Goal: Task Accomplishment & Management: Use online tool/utility

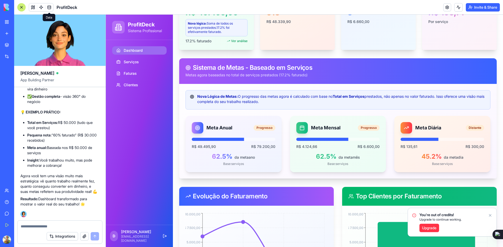
scroll to position [131, 0]
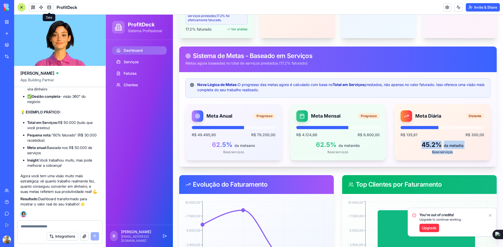
drag, startPoint x: 452, startPoint y: 151, endPoint x: 418, endPoint y: 147, distance: 33.5
click at [418, 147] on div "45.2 % da meta dia Base: serviços" at bounding box center [442, 148] width 84 height 14
click at [376, 151] on div "Base: serviços" at bounding box center [338, 152] width 84 height 4
drag, startPoint x: 358, startPoint y: 155, endPoint x: 312, endPoint y: 147, distance: 46.4
click at [312, 147] on div "Meta Mensal Progresso R$ 4.124,66 R$ 6.600,00 62.5 % da meta mês Base: serviços" at bounding box center [338, 132] width 96 height 57
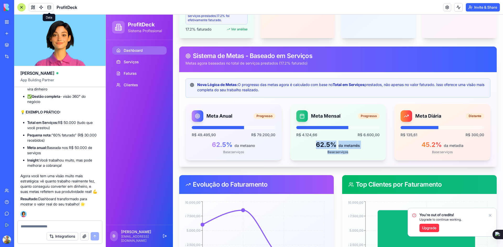
click at [307, 149] on div "62.5 % da meta mês Base: serviços" at bounding box center [338, 148] width 84 height 14
drag, startPoint x: 348, startPoint y: 151, endPoint x: 314, endPoint y: 146, distance: 34.1
click at [314, 146] on div "62.5 % da meta mês Base: serviços" at bounding box center [338, 148] width 84 height 14
click at [298, 153] on div "Base: serviços" at bounding box center [338, 152] width 84 height 4
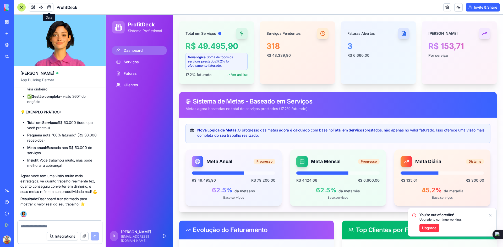
scroll to position [0, 0]
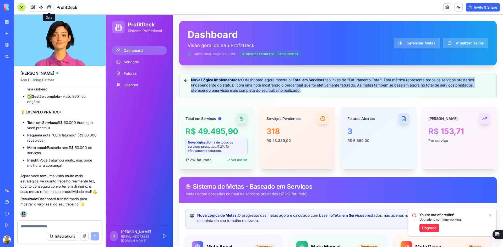
drag, startPoint x: 191, startPoint y: 80, endPoint x: 321, endPoint y: 90, distance: 129.8
click at [321, 90] on div "Nova Lógica Implementada: O dashboard agora mostra o "Total em Serviços" ao inv…" at bounding box center [338, 86] width 309 height 16
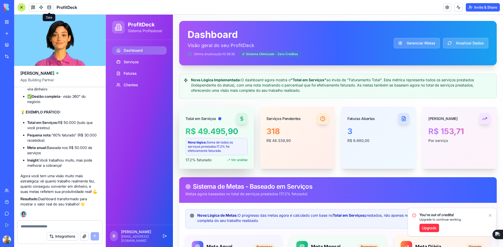
click at [211, 151] on div "Nova lógica: Soma de todos os serviços prestados. 17.2 % foi efetivamente fatur…" at bounding box center [216, 147] width 57 height 13
click at [255, 134] on div "Total em Serviços R$ 49.495,90 Nova lógica: Soma de todos os serviços prestados…" at bounding box center [337, 138] width 317 height 62
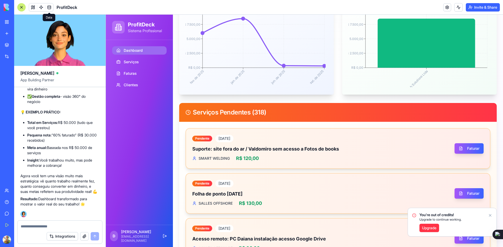
scroll to position [323, 0]
click at [471, 144] on button "Faturar" at bounding box center [468, 149] width 29 height 10
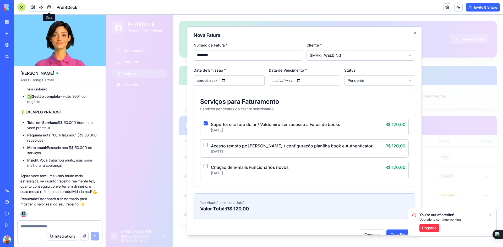
scroll to position [0, 0]
click at [205, 124] on button "Suporte: site fora do ar / Valdomiro sem acesso a Fotos de books [DATE] R$ 120,…" at bounding box center [205, 123] width 4 height 4
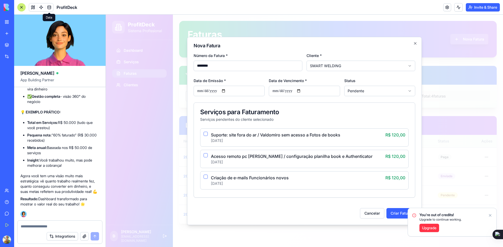
click at [226, 91] on input "Data de Emissão *" at bounding box center [229, 91] width 71 height 10
type input "**********"
click at [301, 91] on input "**********" at bounding box center [304, 91] width 71 height 10
type input "**********"
click at [356, 93] on body "**********" at bounding box center [304, 131] width 397 height 233
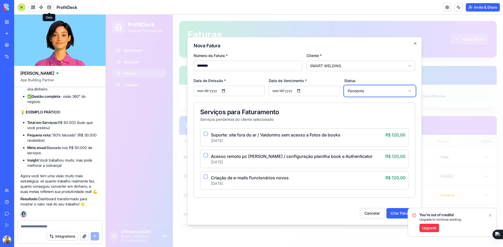
click at [356, 93] on body "**********" at bounding box center [304, 131] width 397 height 233
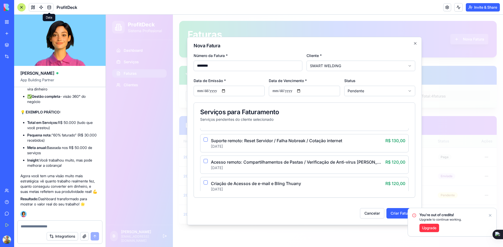
scroll to position [2017, 0]
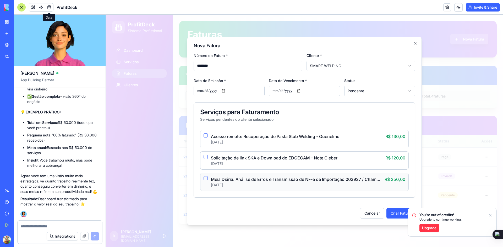
click at [205, 177] on button "Meia Diária: Análise de Erros e Transmissão de NF-e de Importação 003927 / Cham…" at bounding box center [205, 179] width 4 height 4
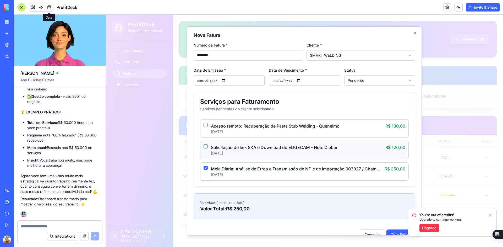
click at [207, 146] on button "Solicitaçào de link SKA e Download do EDGECAM - Note Cleber [DATE] R$ 120,00" at bounding box center [205, 146] width 4 height 4
click at [205, 125] on button "Acesso remoto: Recuperação de Pasta Stub Welding - Quenelmo [DATE] R$ 130,00" at bounding box center [205, 125] width 4 height 4
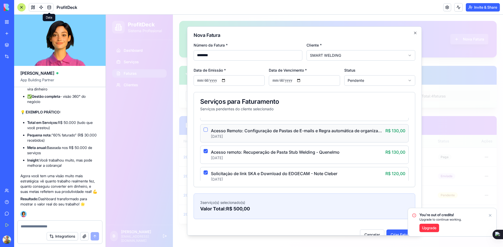
click at [206, 130] on button "Acesso Remoto: Configuração de Pastas de E-mails e Regra automática de organiza…" at bounding box center [205, 130] width 4 height 4
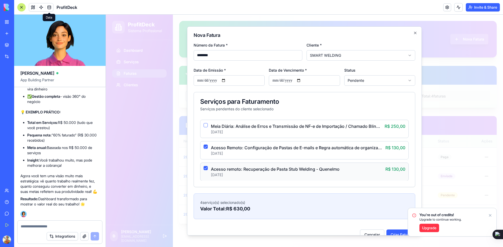
scroll to position [1965, 0]
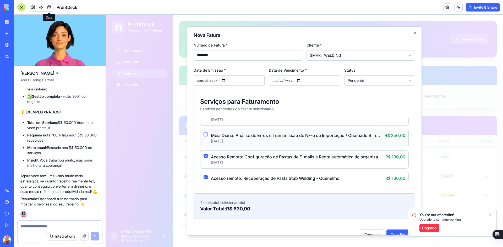
click at [205, 134] on button "Meia Diária: Análise de Erros e Transmissão de NF-e de Importação / Chamado Bli…" at bounding box center [205, 134] width 4 height 4
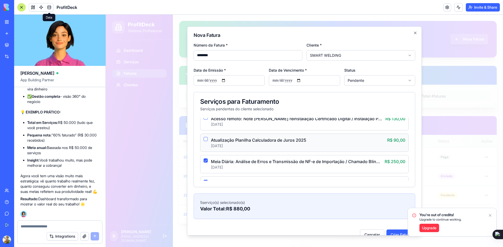
click at [205, 139] on button "Atualização Planilha Calculadora de Juros 2025 [DATE] R$ 90,00" at bounding box center [205, 139] width 4 height 4
click at [206, 119] on button "Acesso remoto: Note [PERSON_NAME] reinstalação Certificado Digital / Instalação…" at bounding box center [205, 117] width 4 height 4
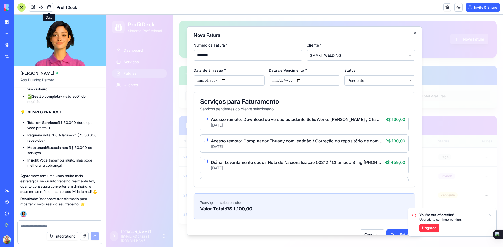
scroll to position [1860, 0]
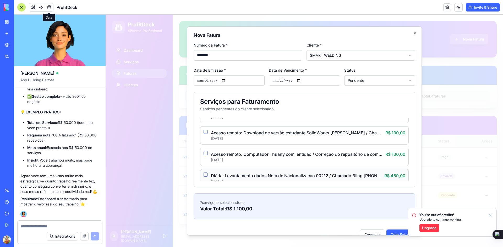
click at [205, 175] on button "Diária: Levantamento dados Nota de Nacionalizaçao 00212 / Chamado Bling 5162496…" at bounding box center [205, 175] width 4 height 4
click at [206, 154] on button "Acesso remoto: Computador Thuany com lentidão / Correção do repositório de comp…" at bounding box center [205, 153] width 4 height 4
click at [206, 133] on button "Acesso remoto: Download de versão estudante SolidWorks [PERSON_NAME] / Chamado …" at bounding box center [205, 132] width 4 height 4
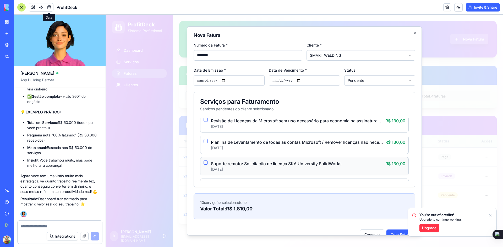
click at [205, 163] on button "Suporte remoto: Solicitação de licença SKA University SolidWorks [DATE] R$ 130,…" at bounding box center [205, 163] width 4 height 4
click at [206, 142] on button "Planilha de Levantamento de todas as contas Microsoft / Remover licenças não ne…" at bounding box center [205, 141] width 4 height 4
click at [205, 120] on button "Revisão de Licenças da Microsoft sem uso necessário para economia na assinatura…" at bounding box center [205, 120] width 4 height 4
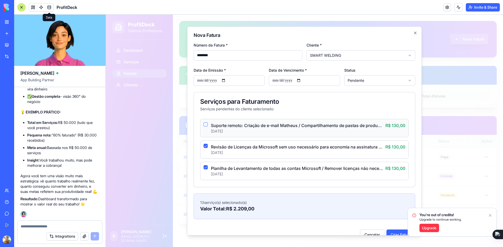
click at [206, 125] on button "Suporte remoto: Criação de e-mail Matheus / Compartilhamento de pastas de produ…" at bounding box center [205, 124] width 4 height 4
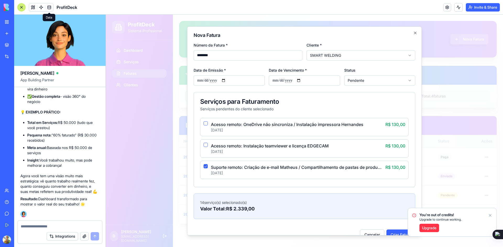
scroll to position [1729, 0]
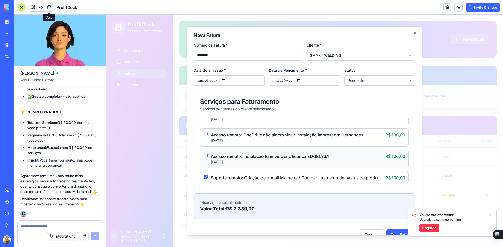
click at [205, 155] on button "Acesso remoto: Instalação teamviewer e licença EDGECAM [DATE] R$ 130,00" at bounding box center [205, 155] width 4 height 4
click at [205, 134] on button "Acesso remoto: OneDrive não sincroniza / Instalação impressora Hernandes [DATE]…" at bounding box center [205, 134] width 4 height 4
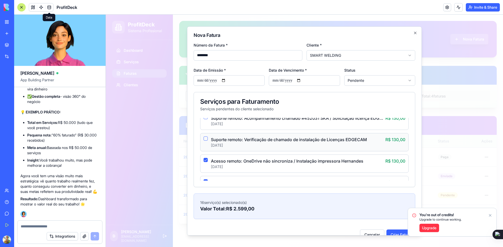
click at [207, 138] on button "Suporte remoto: Verificação de chamado de instalação de Licenças EDGECAM [DATE]…" at bounding box center [205, 138] width 4 height 4
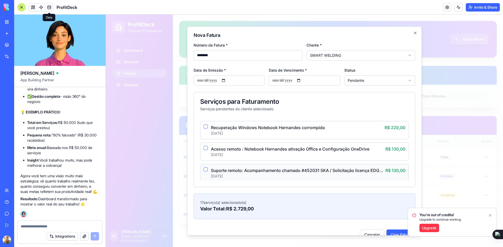
click at [206, 170] on button "Suporte remoto: Acompanhamento chamado #452031 SKA / Solicitação licença EDGECA…" at bounding box center [205, 169] width 4 height 4
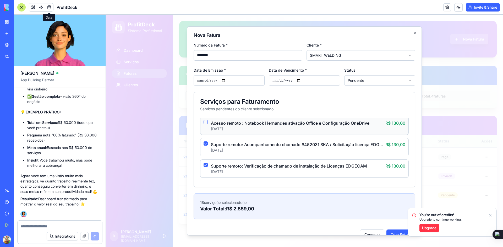
scroll to position [1677, 0]
click at [206, 144] on button "Suporte remoto: Acompanhamento chamado #452031 SKA / Solicitação licença EDGECA…" at bounding box center [205, 143] width 4 height 4
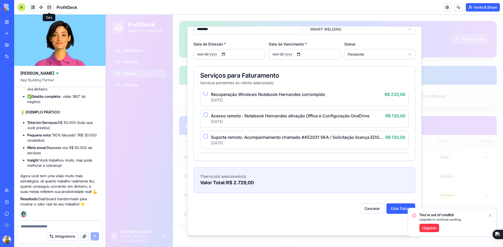
scroll to position [1651, 0]
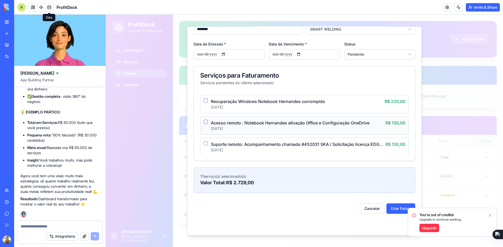
click at [206, 122] on button "Acesso remoto : Notebook Hernandes ativação Office e Configuração OneDrive [DAT…" at bounding box center [205, 122] width 4 height 4
click at [206, 143] on button "Suporte remoto: Acompanhamento chamado #452031 SKA / Solicitação licença EDGECA…" at bounding box center [205, 143] width 4 height 4
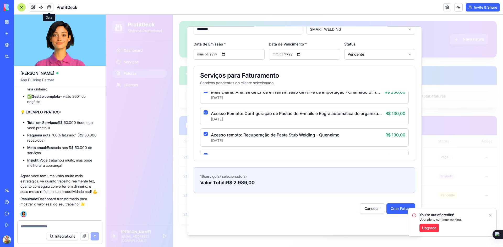
scroll to position [2017, 0]
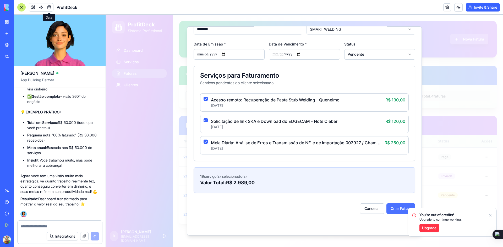
click at [390, 211] on button "Criar Fatura" at bounding box center [400, 208] width 29 height 10
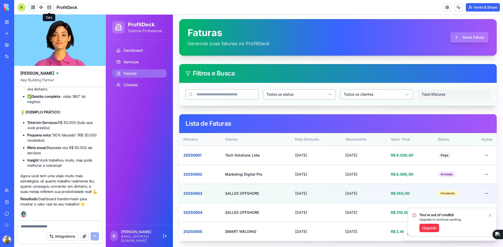
scroll to position [2, 0]
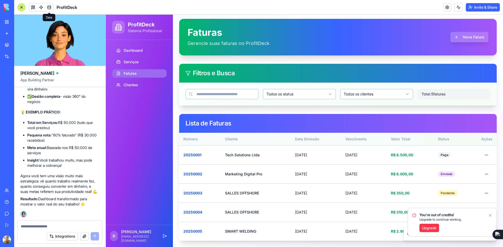
click at [490, 216] on icon "Notifications alt+T" at bounding box center [490, 216] width 4 height 4
click at [485, 233] on html "ProfitDeck Sistema Profissional Dashboard Serviços Faturas Clientes D [PERSON_N…" at bounding box center [304, 130] width 397 height 235
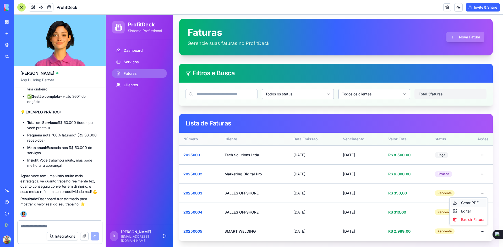
click at [469, 203] on div "Gerar PDF" at bounding box center [468, 203] width 36 height 8
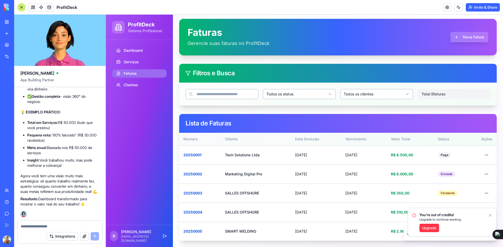
click at [491, 217] on icon "Notifications alt+T" at bounding box center [490, 216] width 4 height 4
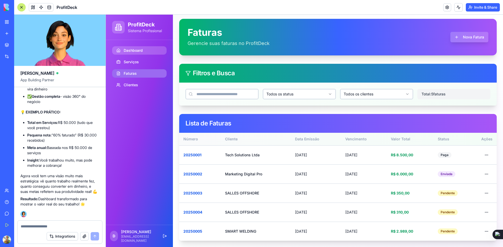
click at [132, 49] on span "Dashboard" at bounding box center [133, 50] width 19 height 5
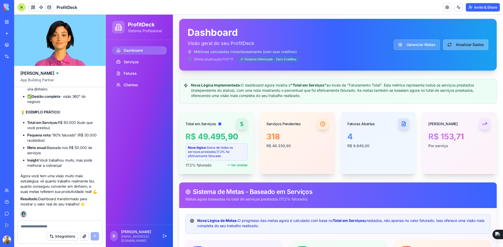
click at [454, 45] on button "Atualizar Dados" at bounding box center [465, 45] width 45 height 10
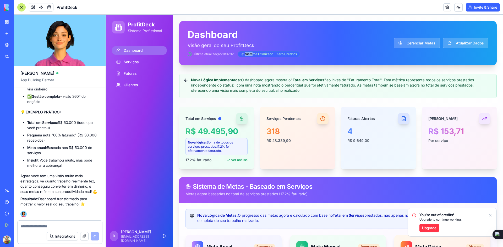
drag, startPoint x: 254, startPoint y: 54, endPoint x: 298, endPoint y: 56, distance: 44.5
click at [298, 56] on div "Sistema Otimizado - Zero Créditos" at bounding box center [269, 54] width 62 height 6
click at [257, 82] on div "Nova Lógica Implementada: O dashboard agora mostra o "Total em Serviços" ao inv…" at bounding box center [338, 86] width 309 height 16
drag, startPoint x: 191, startPoint y: 80, endPoint x: 212, endPoint y: 79, distance: 21.3
click at [212, 79] on strong "Nova Lógica Implementada:" at bounding box center [216, 80] width 50 height 4
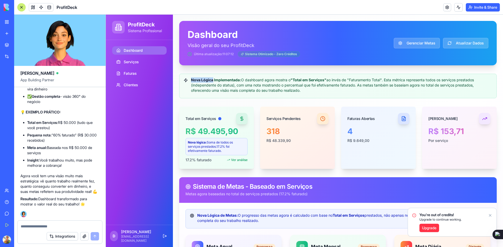
copy strong "Nova Lógica"
click at [37, 229] on textarea at bounding box center [60, 226] width 78 height 5
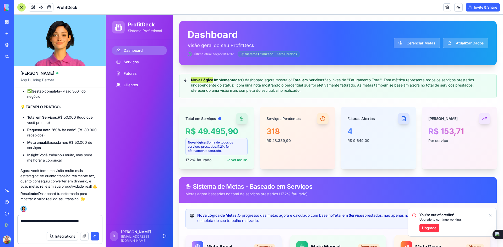
paste textarea "**********"
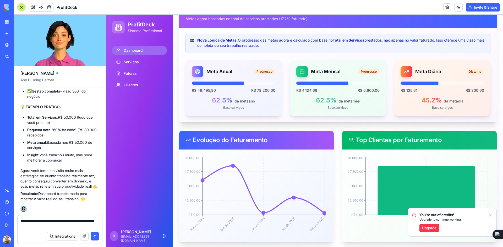
scroll to position [183, 0]
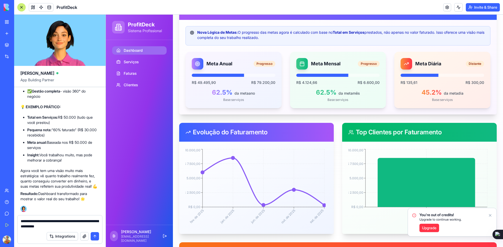
click at [70, 226] on textarea "**********" at bounding box center [60, 224] width 78 height 10
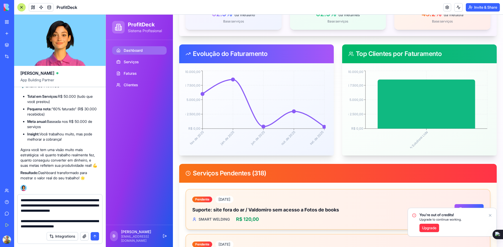
scroll to position [20, 0]
type textarea "**********"
click at [94, 237] on button "submit" at bounding box center [95, 237] width 8 height 8
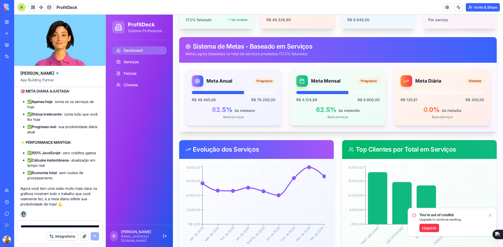
scroll to position [52, 0]
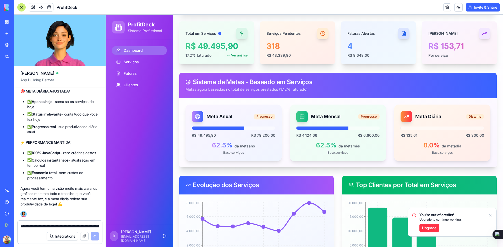
click at [20, 9] on div at bounding box center [21, 7] width 8 height 8
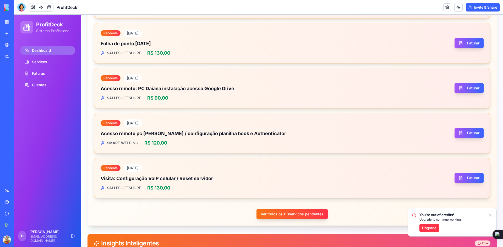
scroll to position [480, 0]
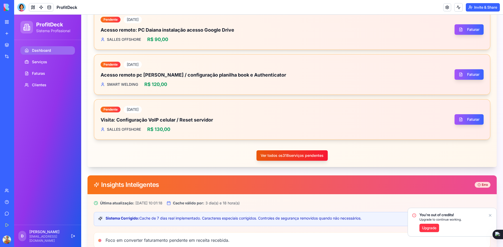
click at [318, 153] on button "Ver todos os 318 serviços pendentes" at bounding box center [291, 156] width 71 height 10
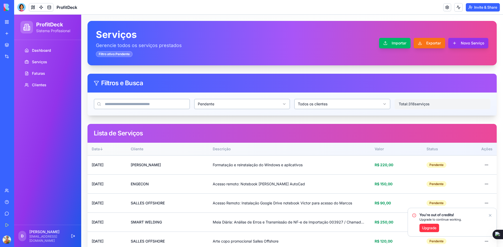
click at [452, 42] on button "Novo Serviço" at bounding box center [468, 43] width 40 height 10
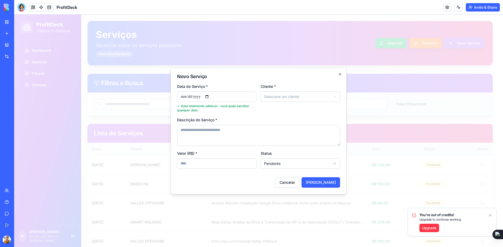
click at [211, 97] on input "**********" at bounding box center [216, 97] width 79 height 10
click at [238, 140] on textarea "Descrição do Serviço *" at bounding box center [258, 135] width 163 height 21
type textarea "*****"
click at [217, 167] on input "Valor (R$) *" at bounding box center [216, 164] width 79 height 10
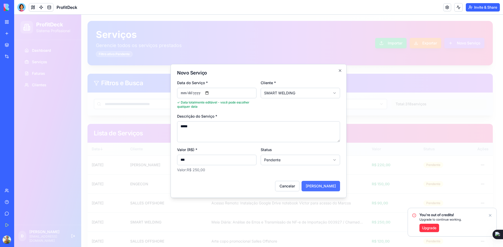
type input "***"
click at [314, 185] on button "[PERSON_NAME]" at bounding box center [320, 186] width 38 height 10
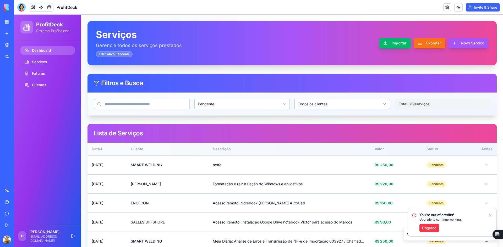
click at [46, 51] on span "Dashboard" at bounding box center [41, 50] width 19 height 5
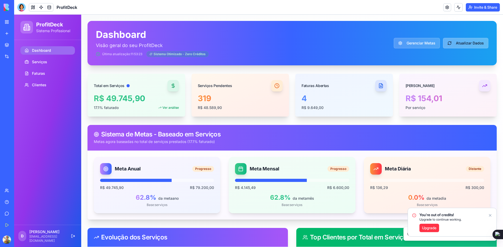
click at [445, 43] on button "Atualizar Dados" at bounding box center [465, 43] width 45 height 10
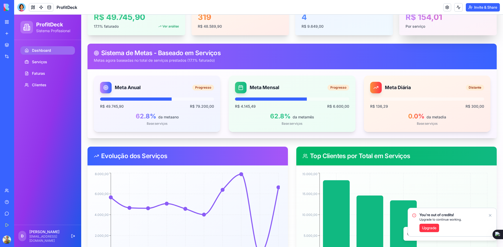
scroll to position [26, 0]
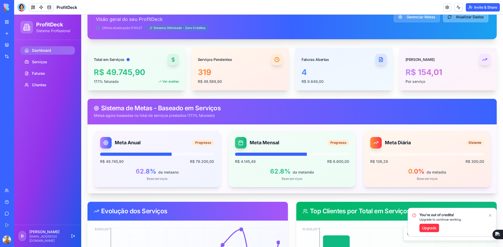
click at [455, 17] on button "Atualizar Dados" at bounding box center [465, 17] width 45 height 10
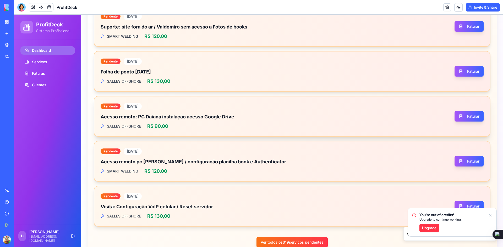
scroll to position [524, 0]
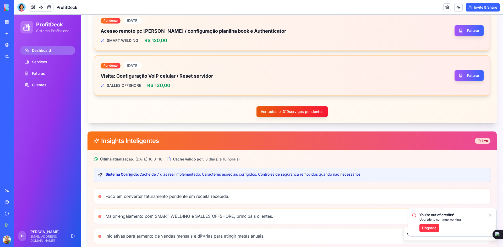
click at [289, 110] on button "Ver todos os 319 serviços pendentes" at bounding box center [291, 112] width 71 height 10
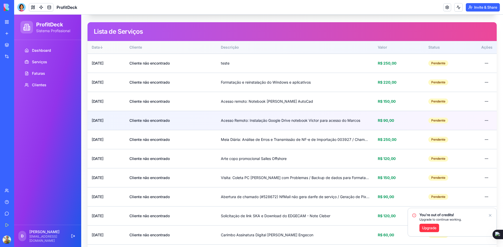
scroll to position [26, 0]
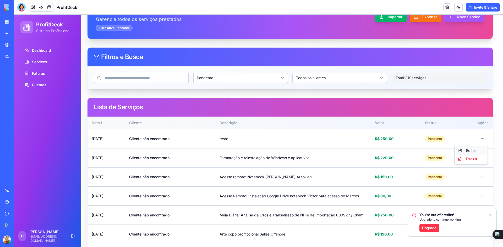
click at [470, 153] on div "Editar" at bounding box center [470, 151] width 31 height 8
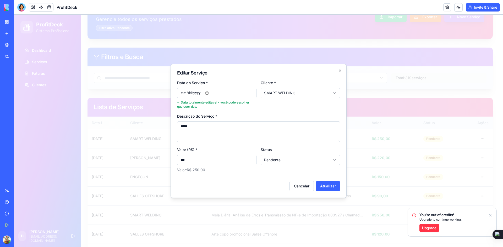
click at [211, 93] on input "**********" at bounding box center [216, 93] width 79 height 10
click at [325, 187] on button "Atualizar" at bounding box center [328, 186] width 24 height 10
type input "**********"
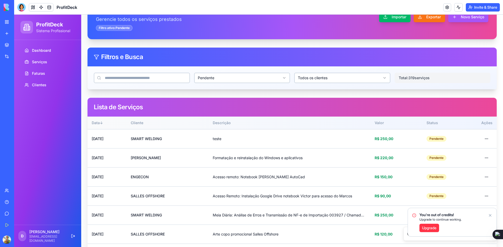
scroll to position [23, 0]
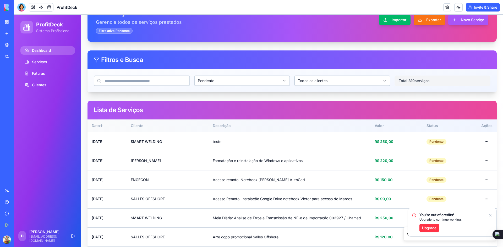
click at [39, 51] on span "Dashboard" at bounding box center [41, 50] width 19 height 5
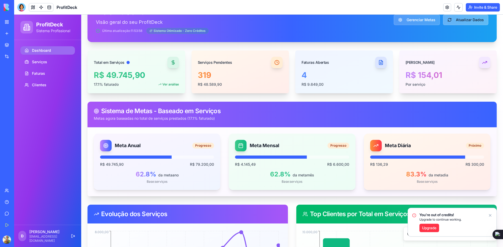
click at [464, 23] on button "Atualizar Dados" at bounding box center [465, 20] width 45 height 10
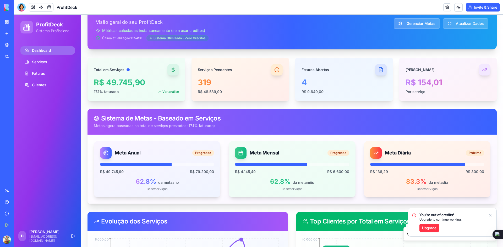
click at [376, 173] on span "R$ 136,29" at bounding box center [379, 171] width 18 height 5
click at [376, 178] on div "83.3 % da meta dia Base: serviços" at bounding box center [427, 185] width 114 height 14
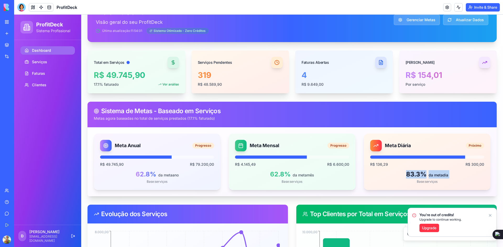
click at [376, 173] on div "83.3 % da meta dia Base: serviços" at bounding box center [427, 177] width 114 height 14
click at [377, 168] on div "R$ 136,29 R$ 300,00 83.3 % da meta dia Base: serviços" at bounding box center [427, 170] width 114 height 28
click at [377, 164] on span "R$ 136,29" at bounding box center [379, 164] width 18 height 5
click at [378, 164] on span "R$ 136,29" at bounding box center [379, 164] width 18 height 5
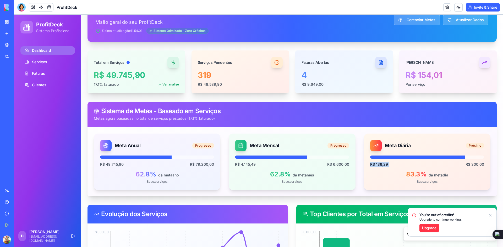
click at [378, 164] on span "R$ 136,29" at bounding box center [379, 164] width 18 height 5
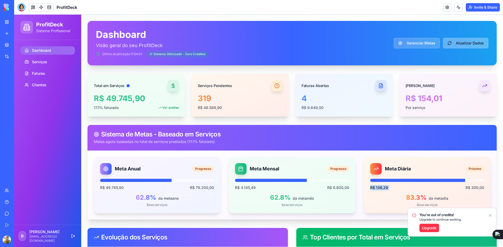
click at [450, 43] on button "Atualizar Dados" at bounding box center [465, 43] width 45 height 10
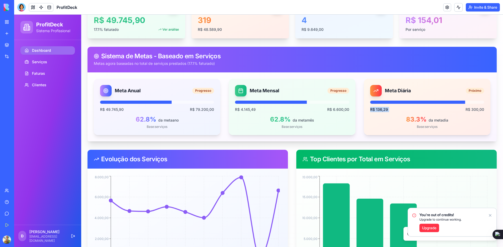
scroll to position [79, 0]
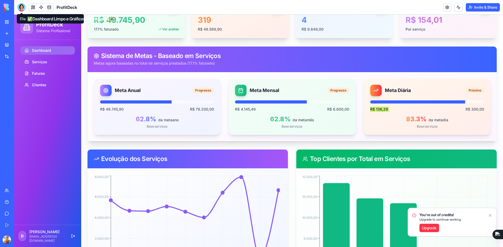
click at [22, 8] on div at bounding box center [21, 7] width 8 height 8
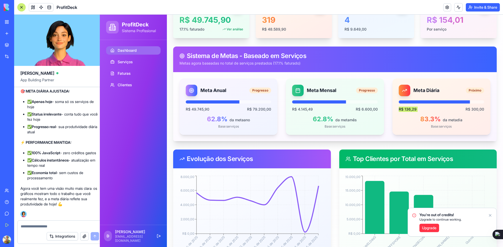
scroll to position [0, 0]
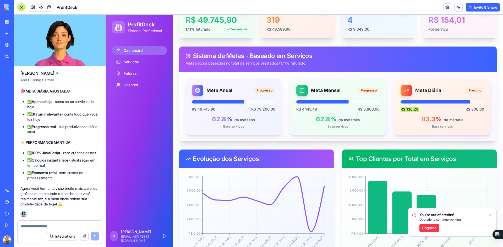
click at [42, 228] on textarea at bounding box center [60, 226] width 78 height 5
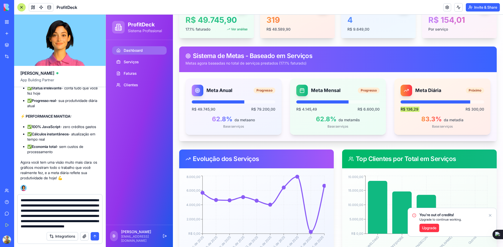
scroll to position [21, 0]
type textarea "**********"
drag, startPoint x: 80, startPoint y: 235, endPoint x: 91, endPoint y: 241, distance: 13.5
click at [93, 236] on button "submit" at bounding box center [95, 237] width 8 height 8
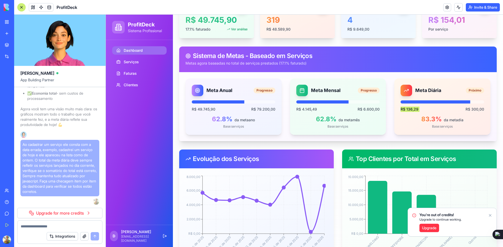
scroll to position [9131, 0]
